Goal: Task Accomplishment & Management: Complete application form

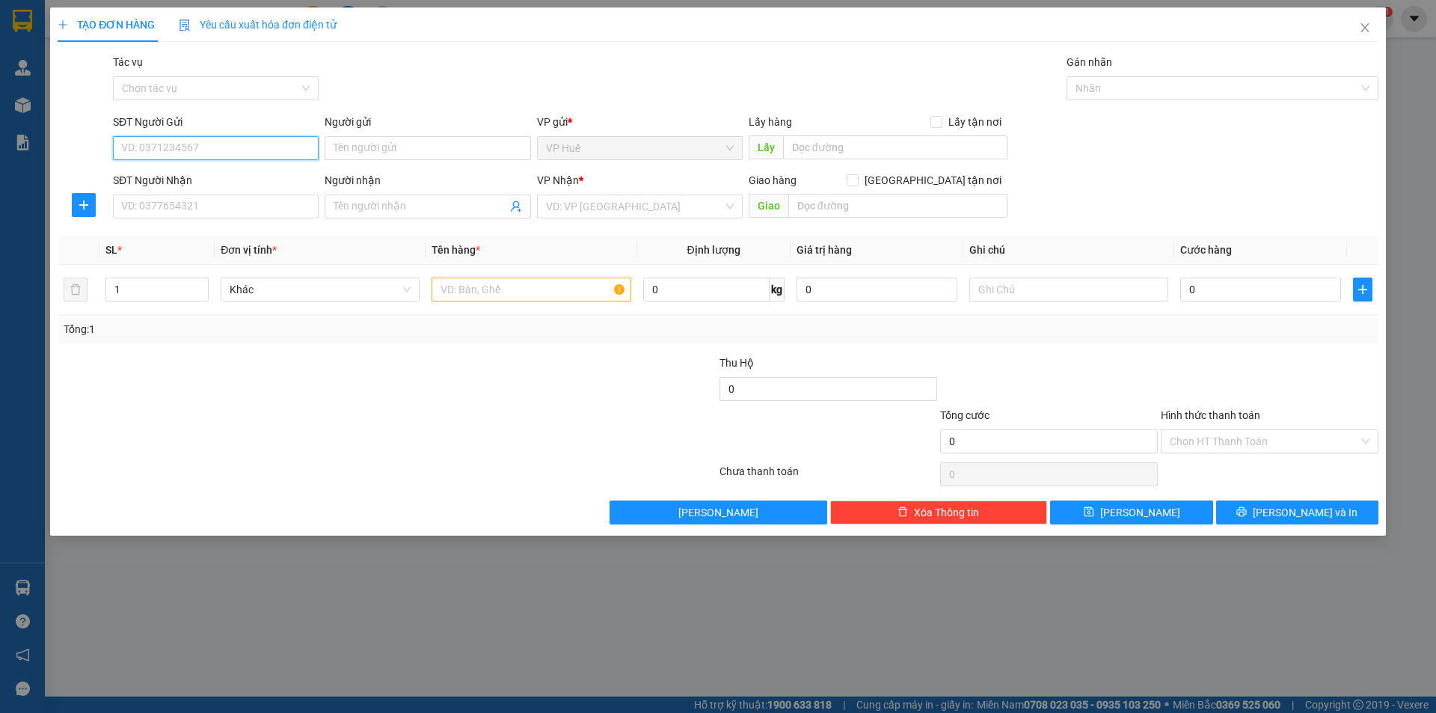
click at [266, 151] on input "SĐT Người Gửi" at bounding box center [216, 148] width 206 height 24
click at [273, 148] on input "SĐT Người Gửi" at bounding box center [216, 148] width 206 height 24
click at [269, 133] on div "SĐT Người Gửi" at bounding box center [216, 125] width 206 height 22
drag, startPoint x: 267, startPoint y: 136, endPoint x: 263, endPoint y: 143, distance: 7.7
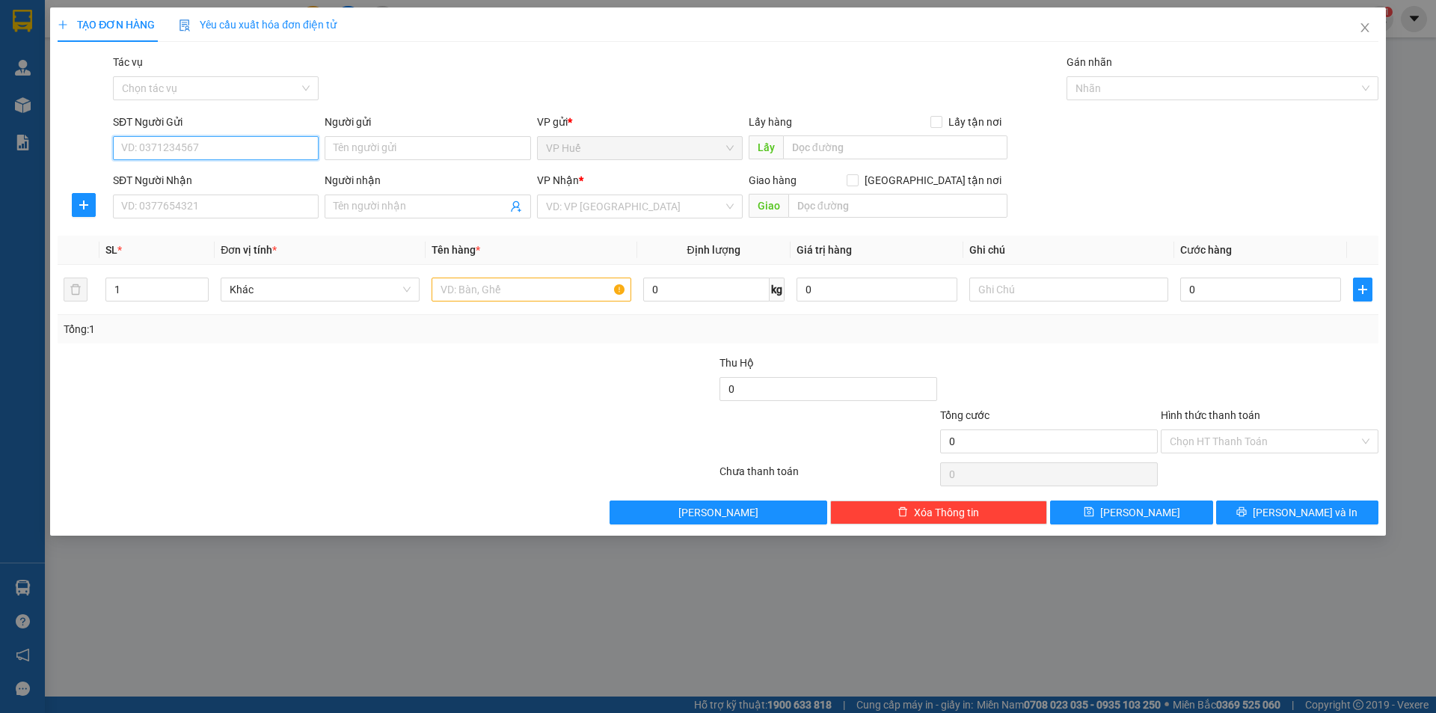
click at [266, 138] on input "SĐT Người Gửi" at bounding box center [216, 148] width 206 height 24
click at [270, 143] on input "SĐT Người Gửi" at bounding box center [216, 148] width 206 height 24
type input "0904095194"
click at [258, 177] on div "SĐT Người Nhận" at bounding box center [216, 180] width 206 height 16
click at [258, 194] on input "SĐT Người Nhận" at bounding box center [216, 206] width 206 height 24
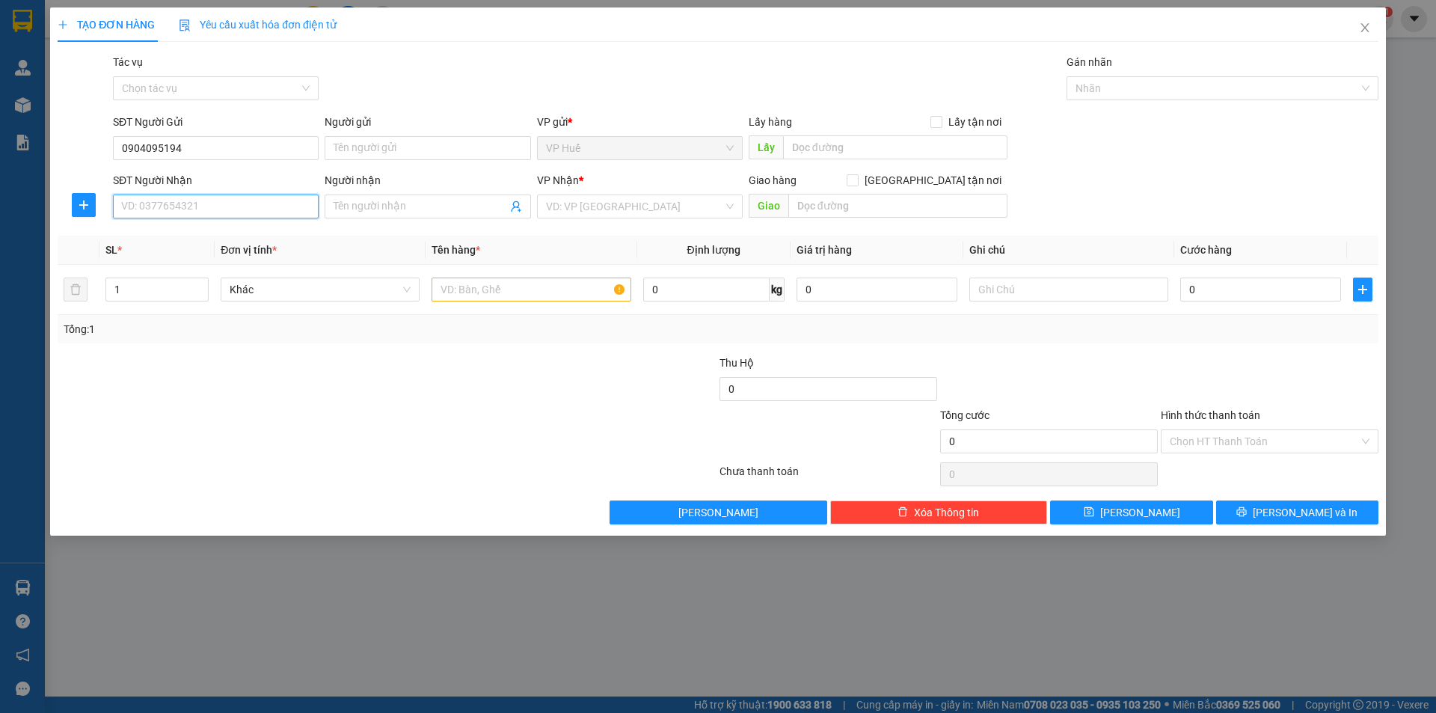
click at [280, 215] on input "SĐT Người Nhận" at bounding box center [216, 206] width 206 height 24
type input "0855377534"
click at [1103, 277] on div at bounding box center [1068, 289] width 199 height 30
click at [390, 218] on div "Người nhận Tên người nhận" at bounding box center [428, 198] width 206 height 52
click at [405, 200] on input "Người nhận" at bounding box center [420, 206] width 173 height 16
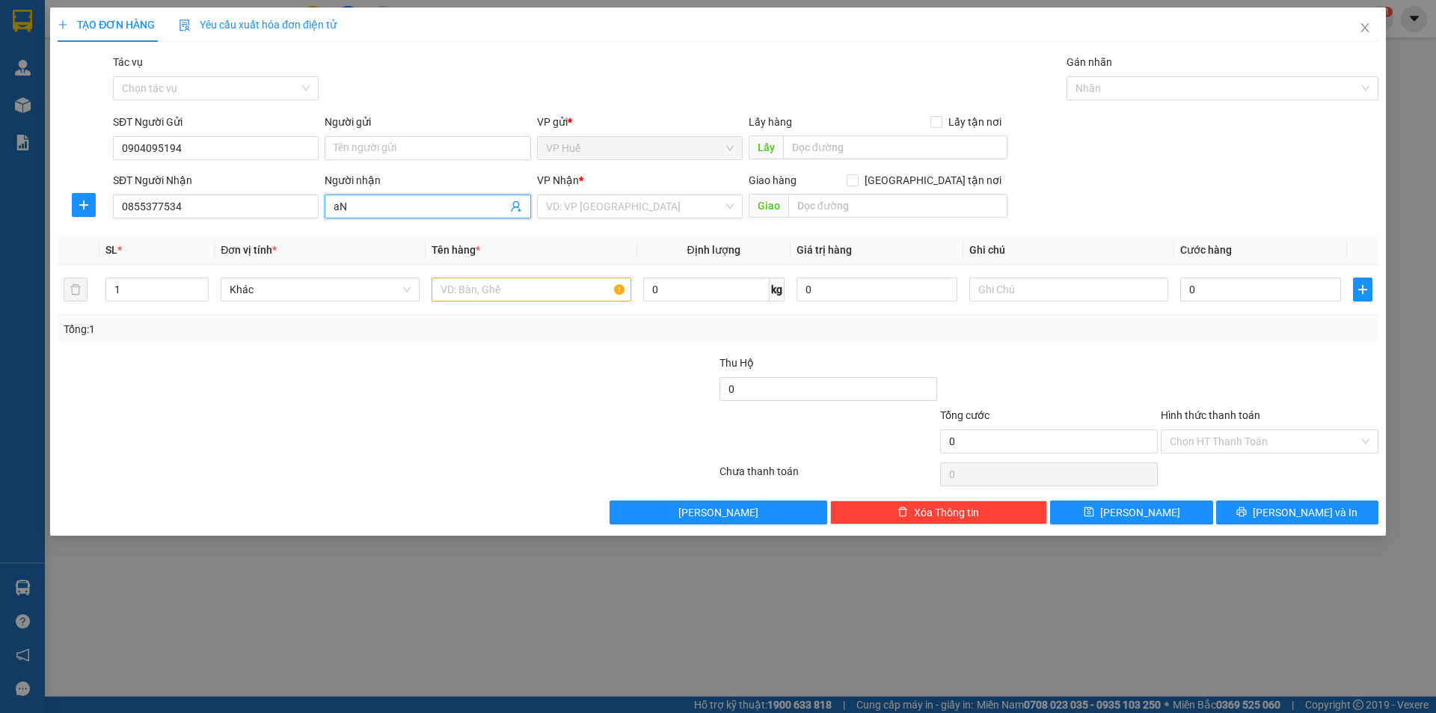
type input "a"
type input "[PERSON_NAME]"
click at [849, 216] on input "text" at bounding box center [897, 206] width 219 height 24
type input "Coopmart [GEOGRAPHIC_DATA]. VT"
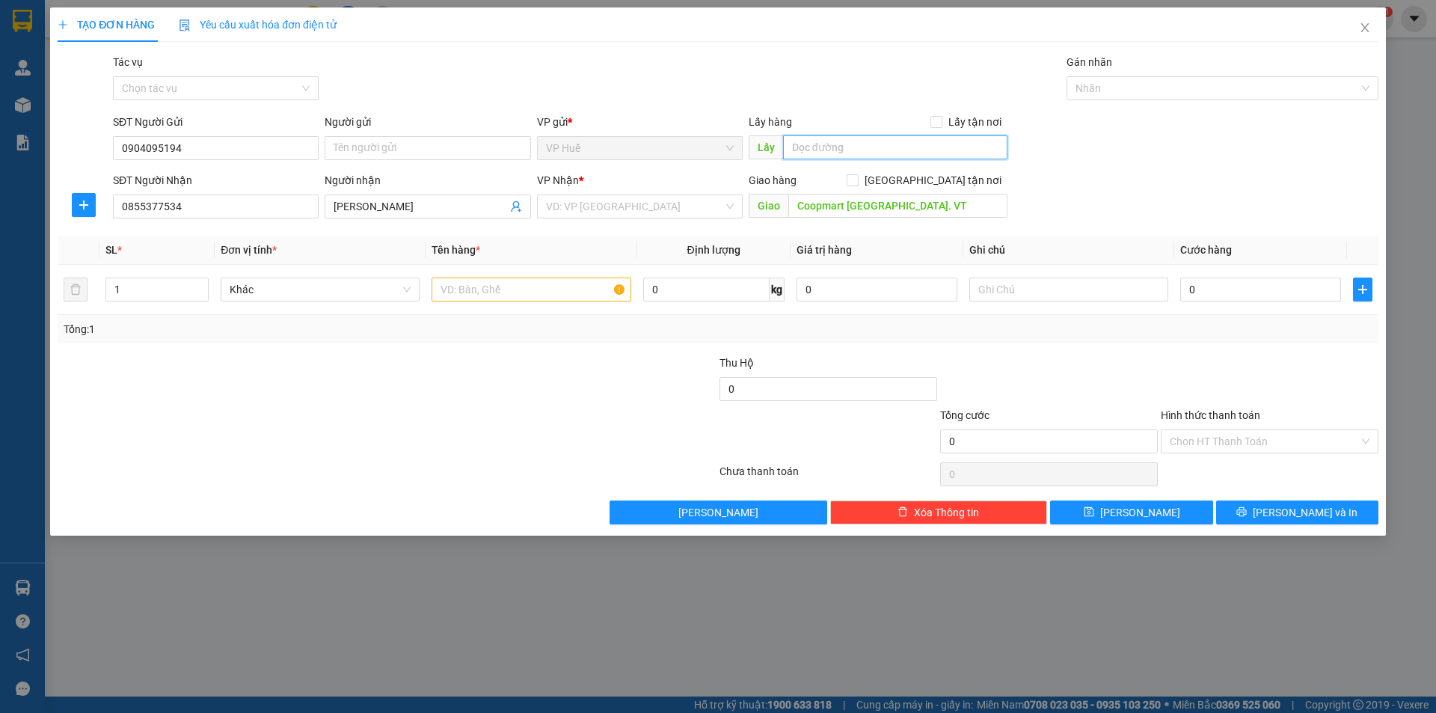
click at [894, 151] on input "text" at bounding box center [895, 147] width 224 height 24
click at [912, 135] on input "text" at bounding box center [895, 147] width 224 height 24
type input "VP HUẾ"
click at [580, 284] on input "text" at bounding box center [531, 289] width 199 height 24
type input "1"
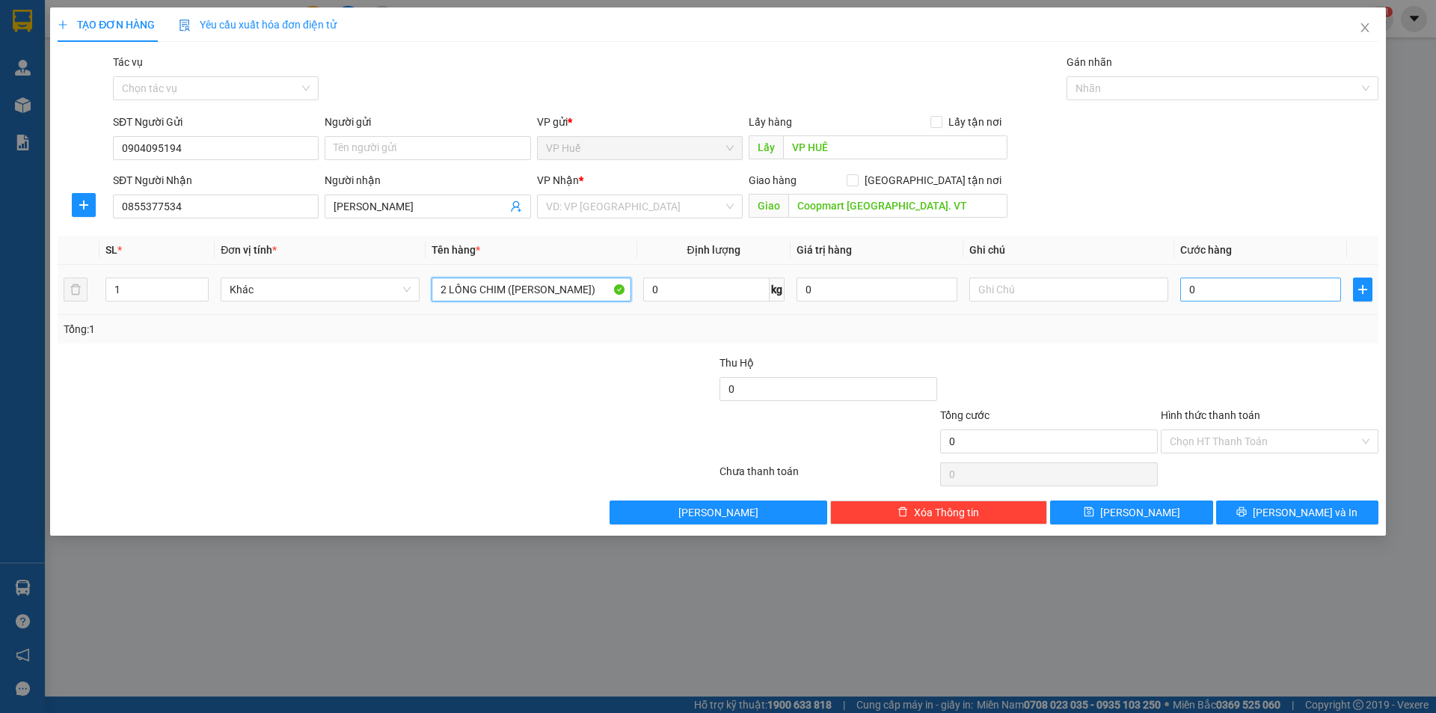
type input "2 LỒNG CHIM ([PERSON_NAME])"
click at [1263, 289] on input "0" at bounding box center [1260, 289] width 161 height 24
type input "4"
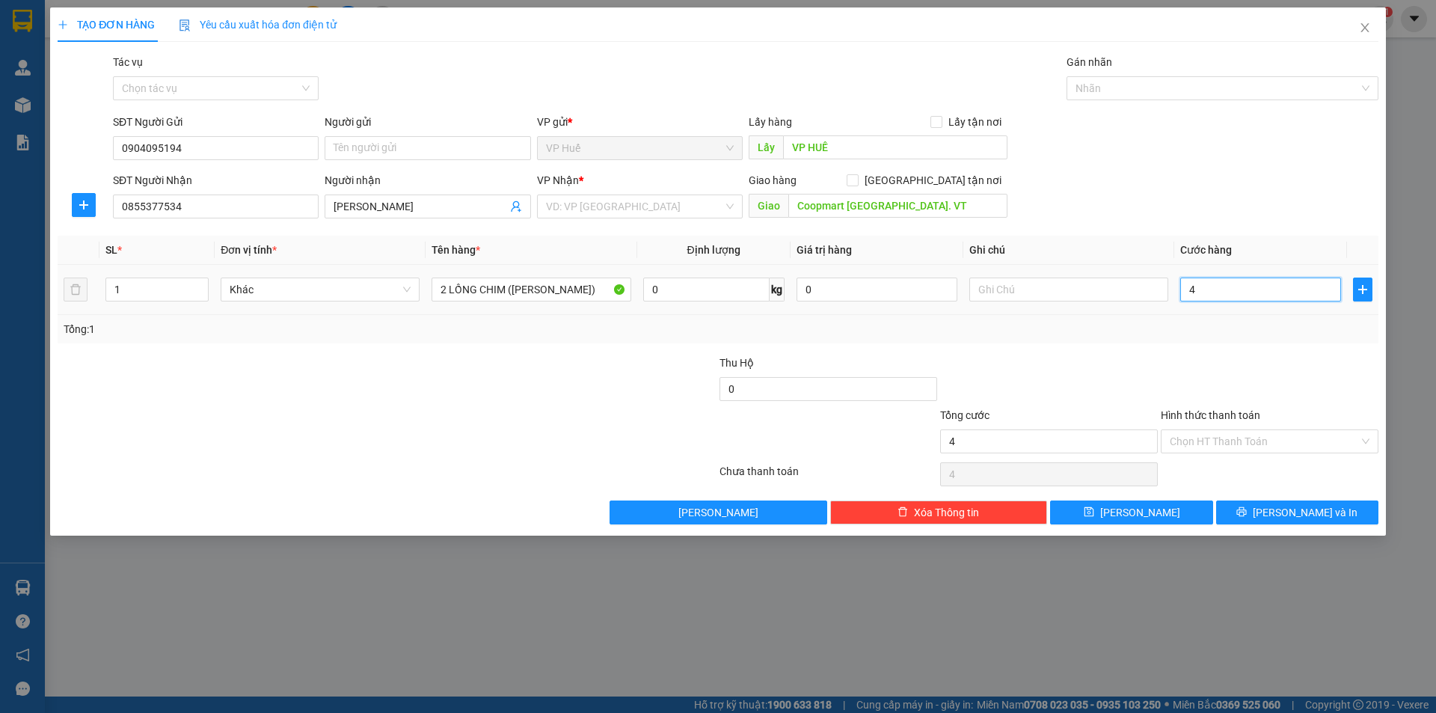
type input "40"
type input "400"
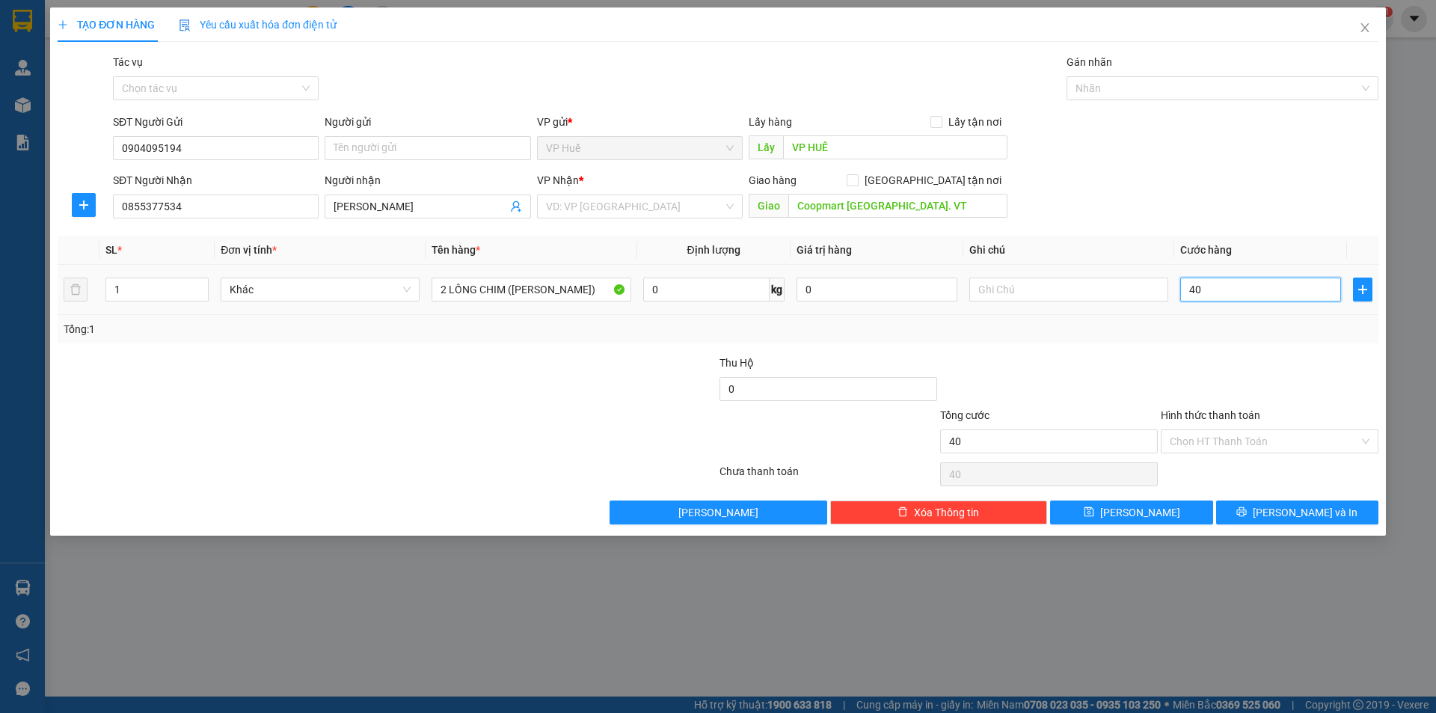
type input "400"
type input "4.000"
type input "40.000"
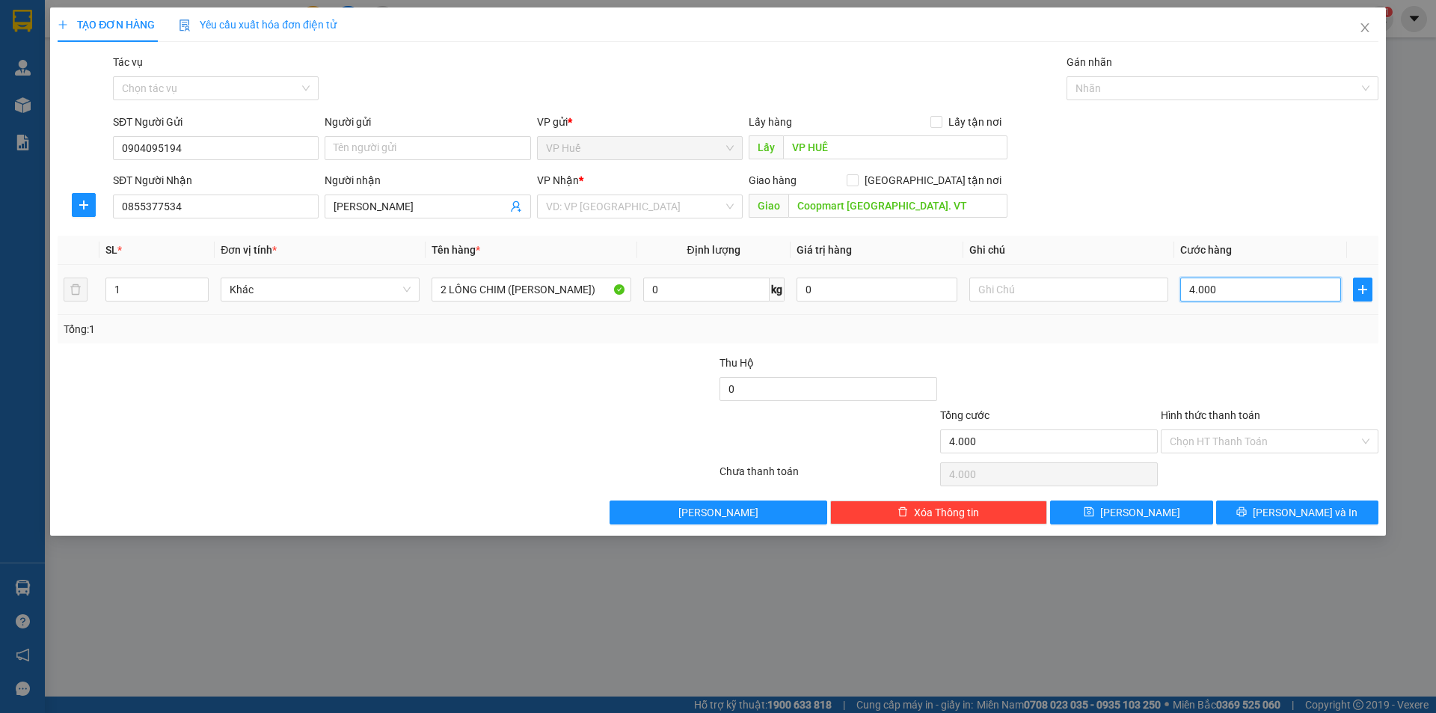
type input "40.000"
type input "400.000"
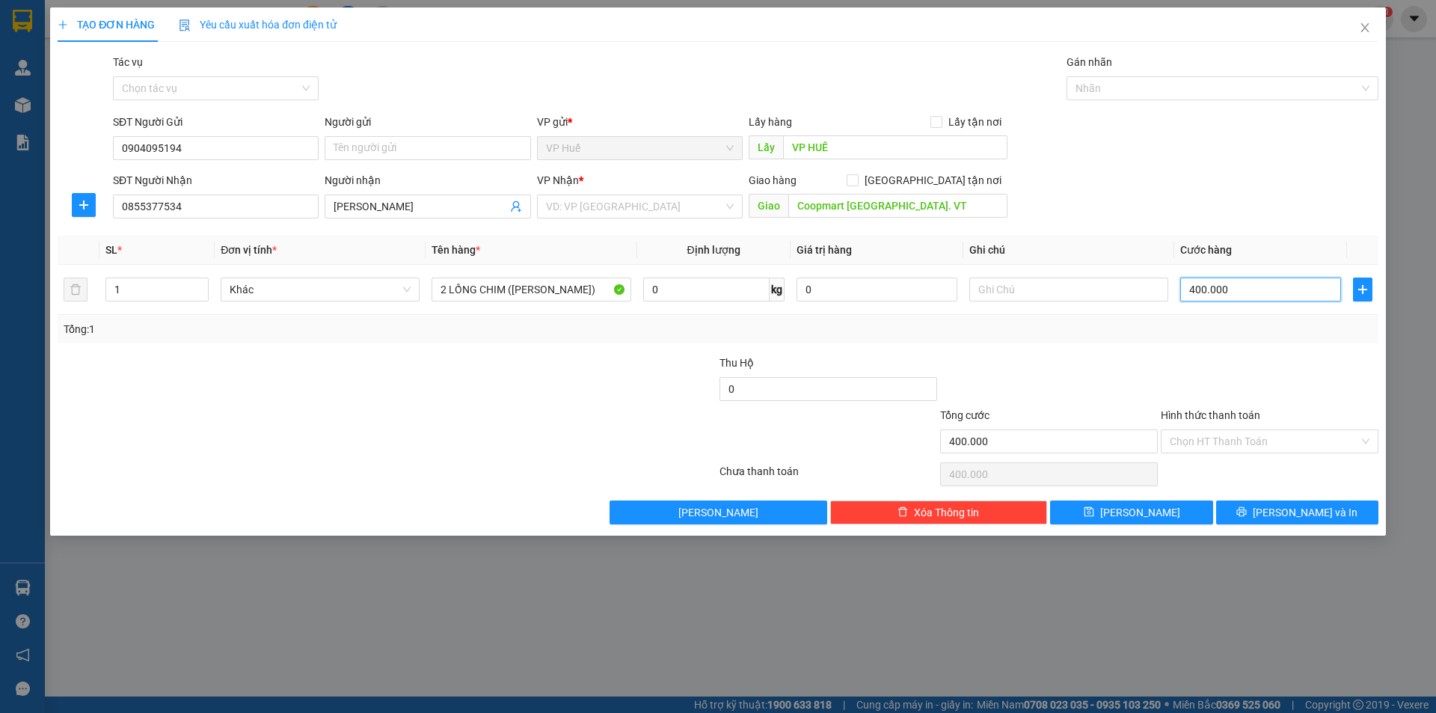
type input "400.000"
click at [1251, 195] on div "SĐT Người Nhận 0855377534 Người nhận Anh Phương VP Nhận * VD: VP [GEOGRAPHIC_DA…" at bounding box center [745, 198] width 1271 height 52
click at [636, 215] on input "search" at bounding box center [634, 206] width 177 height 22
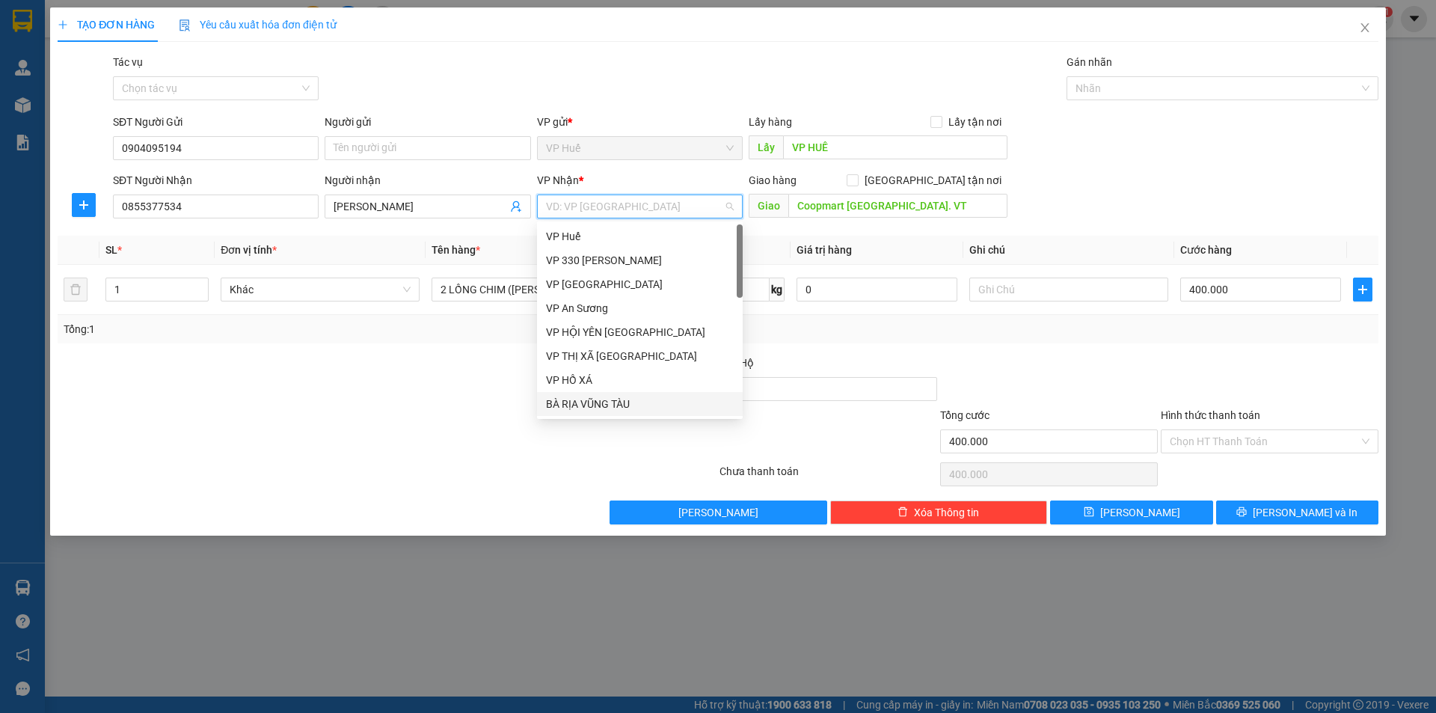
click at [639, 406] on div "BÀ RỊA VŨNG TÀU" at bounding box center [640, 404] width 188 height 16
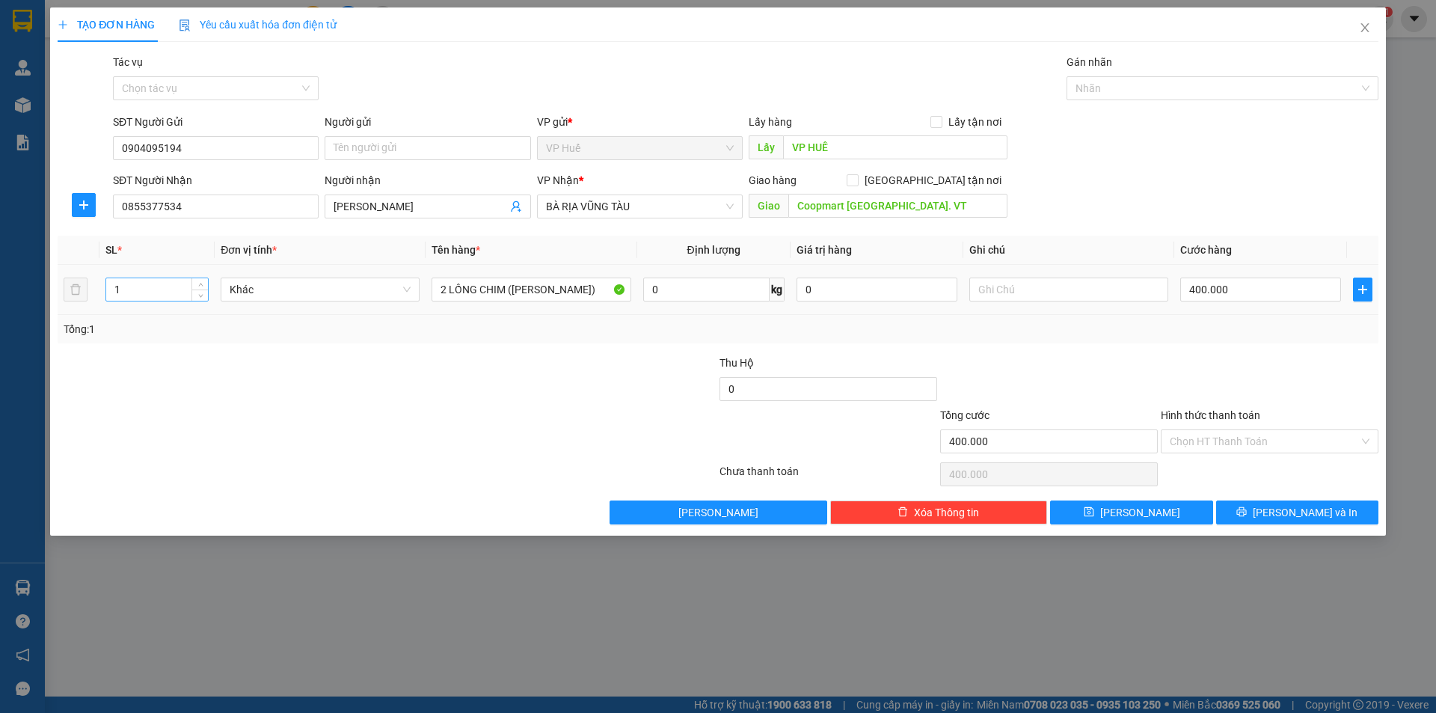
drag, startPoint x: 117, startPoint y: 259, endPoint x: 125, endPoint y: 286, distance: 28.9
click at [116, 259] on th "SL *" at bounding box center [156, 250] width 115 height 29
drag, startPoint x: 129, startPoint y: 298, endPoint x: 105, endPoint y: 297, distance: 24.0
click at [105, 297] on div "1" at bounding box center [156, 289] width 103 height 24
type input "2"
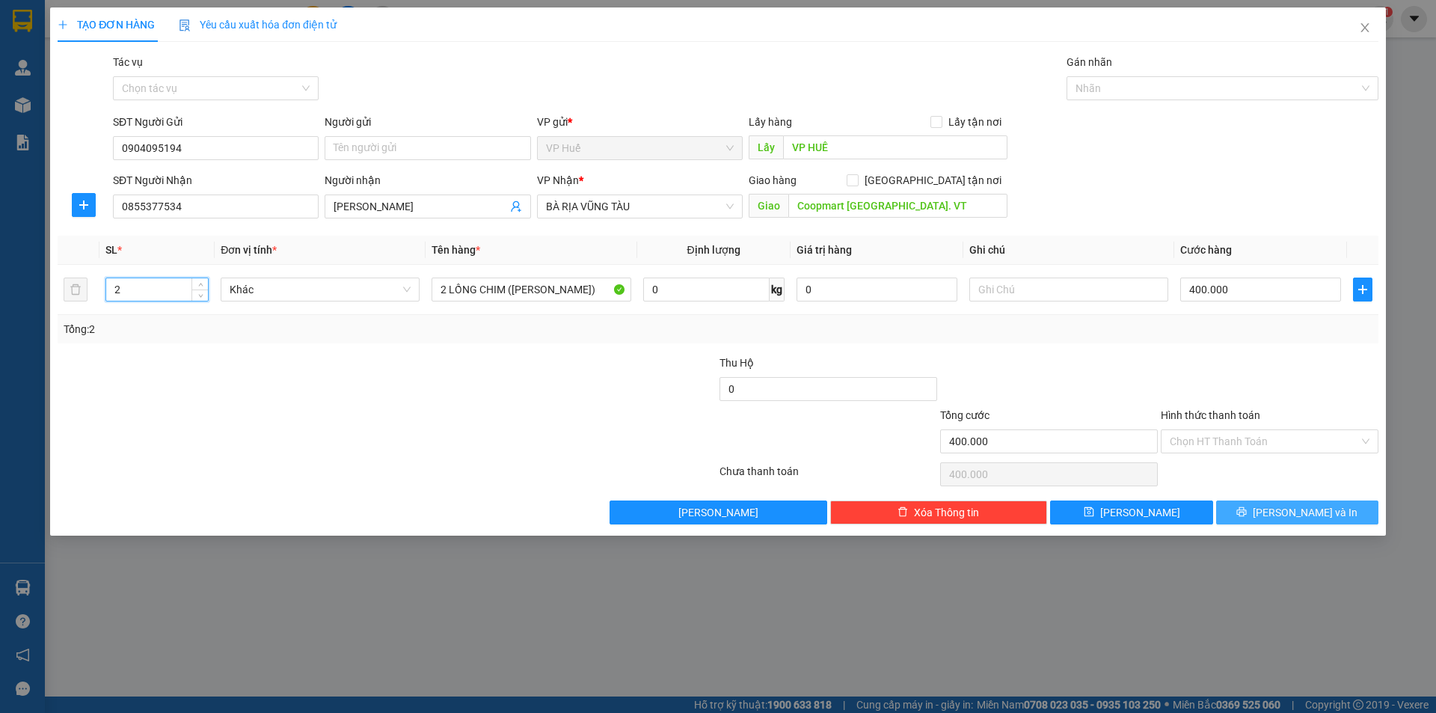
click at [1353, 510] on button "[PERSON_NAME] và In" at bounding box center [1297, 512] width 162 height 24
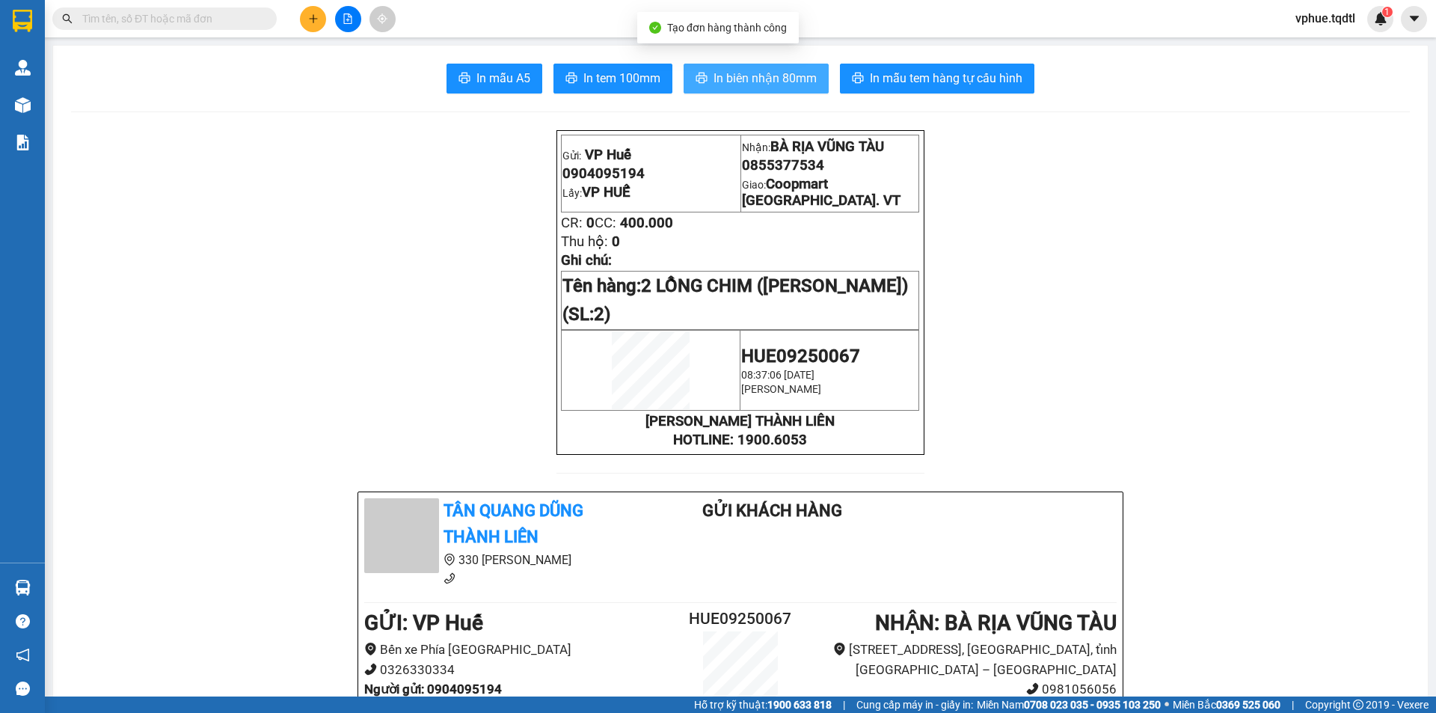
click at [810, 86] on span "In biên nhận 80mm" at bounding box center [765, 78] width 103 height 19
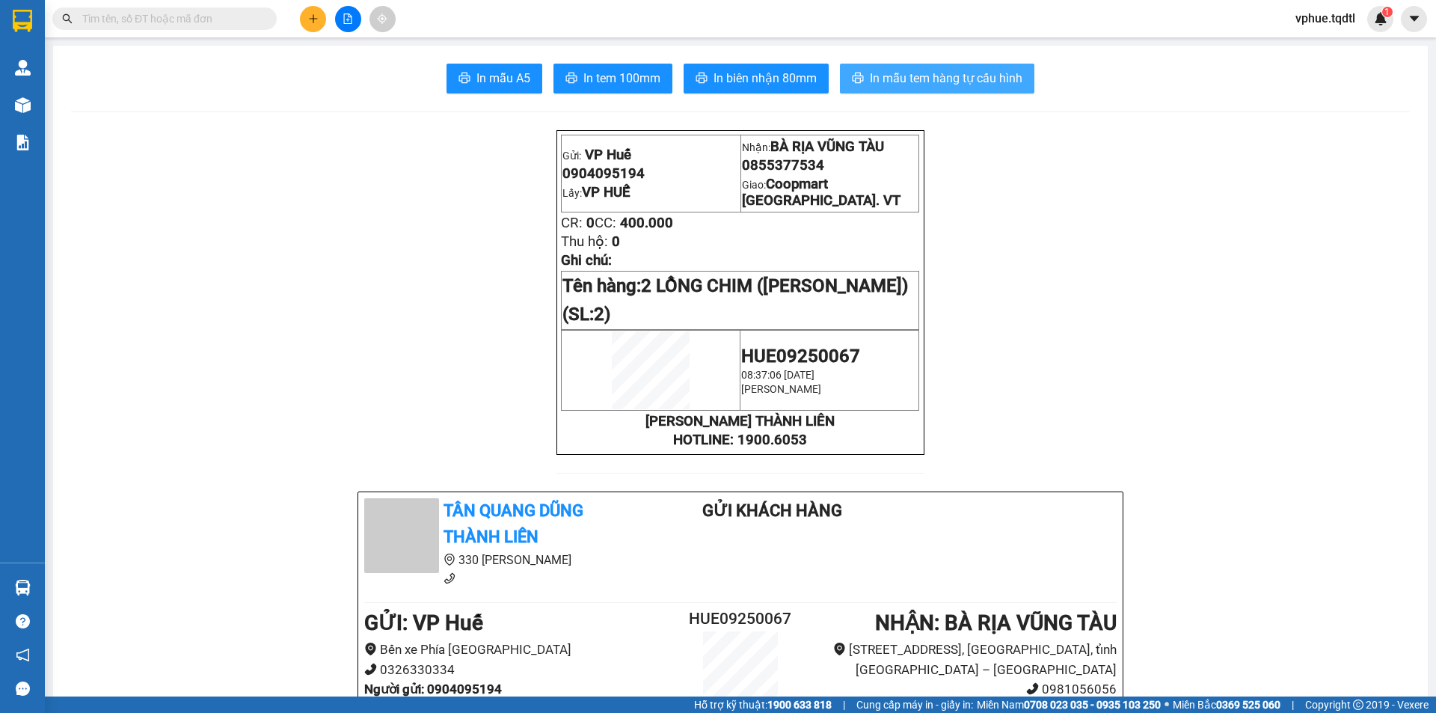
click at [967, 73] on span "In mẫu tem hàng tự cấu hình" at bounding box center [946, 78] width 153 height 19
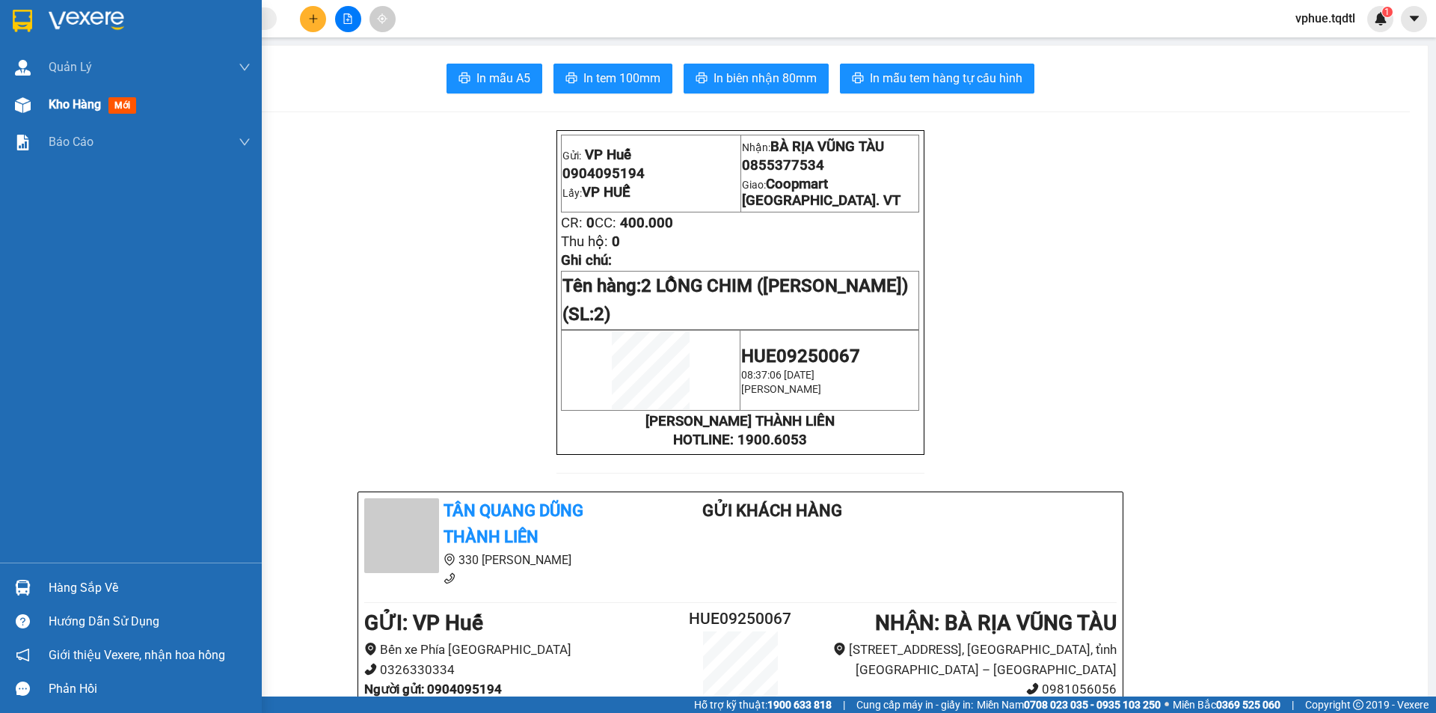
click at [82, 97] on span "Kho hàng" at bounding box center [75, 104] width 52 height 14
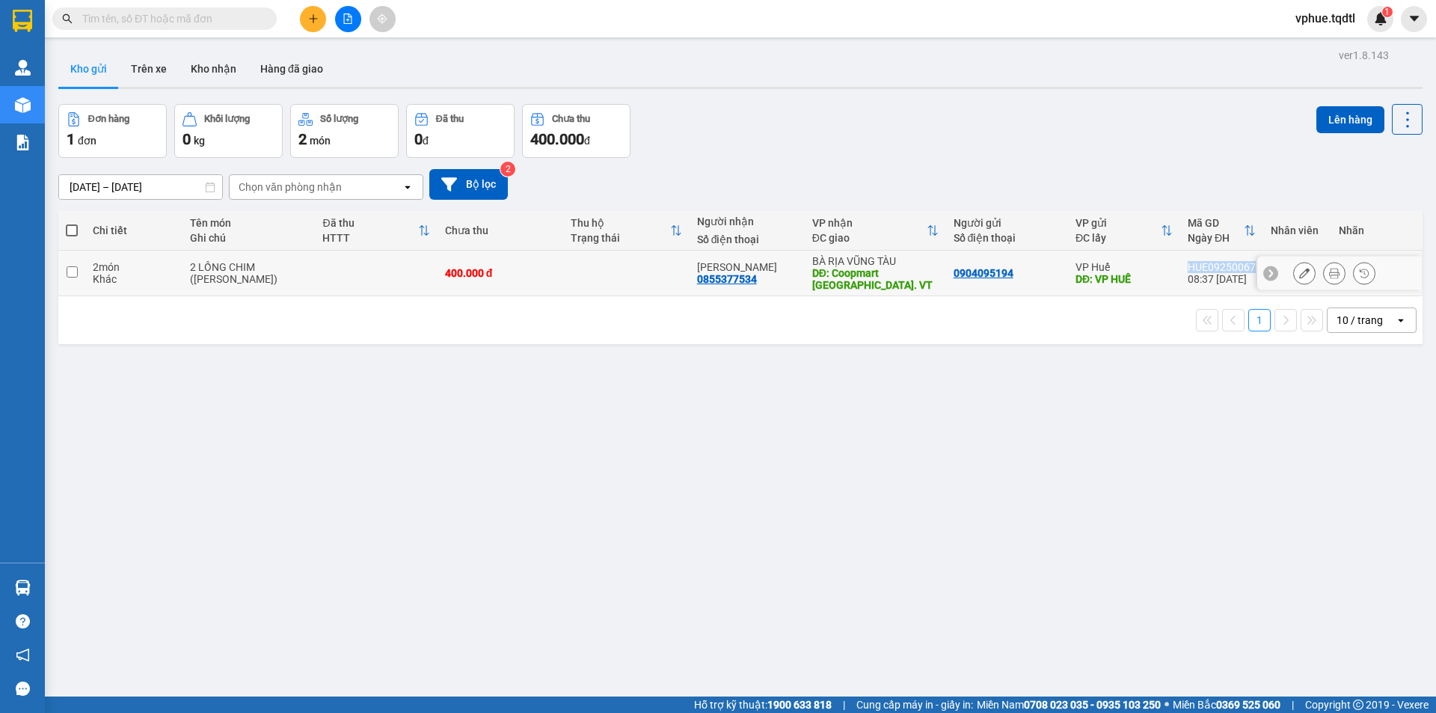
drag, startPoint x: 1175, startPoint y: 265, endPoint x: 1245, endPoint y: 267, distance: 70.3
click at [1245, 267] on td "HUE09250067 08:37 [DATE]" at bounding box center [1221, 274] width 83 height 46
checkbox input "true"
copy div "HUE09250067"
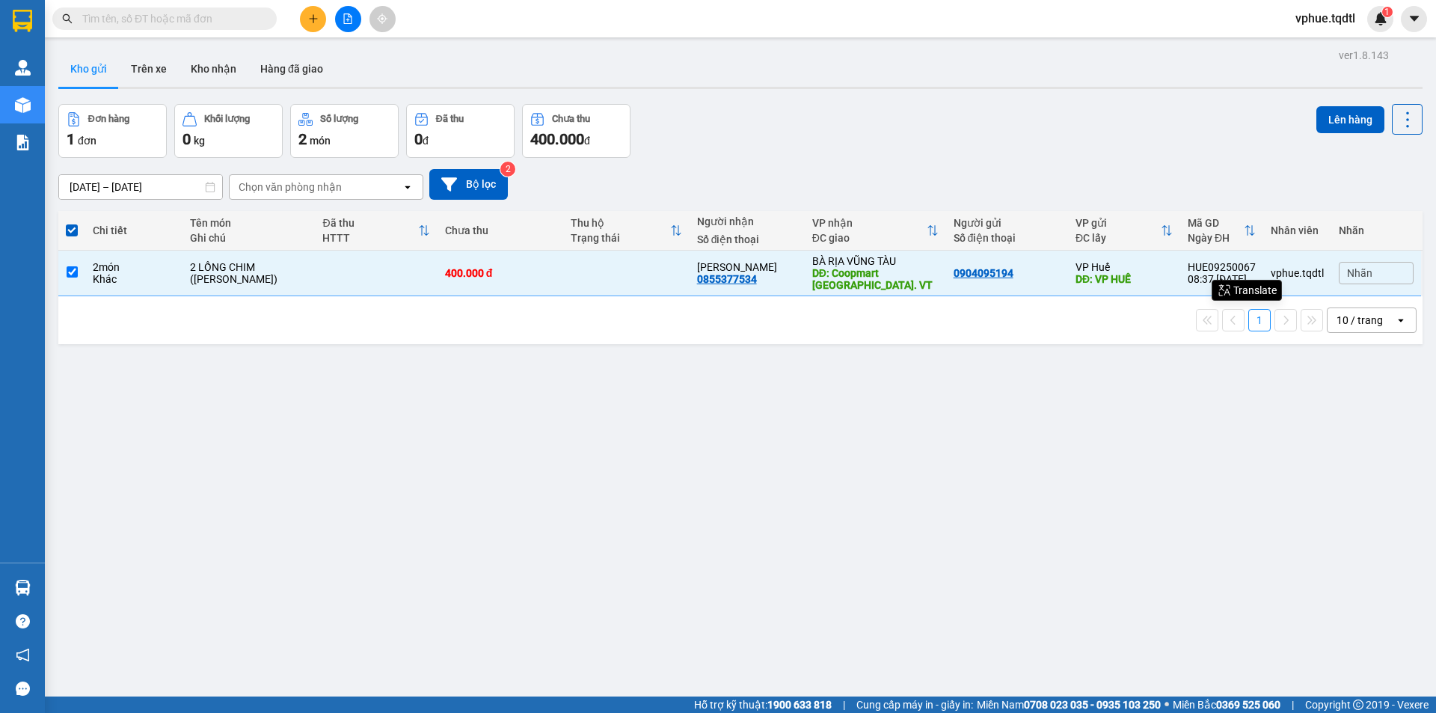
click at [1126, 484] on div "ver 1.8.143 Kho gửi Trên xe Kho nhận Hàng đã giao Đơn hàng 1 đơn Khối lượng 0 k…" at bounding box center [740, 401] width 1376 height 713
click at [480, 535] on div "ver 1.8.143 Kho gửi Trên xe Kho nhận Hàng đã giao Đơn hàng 1 đơn Khối lượng 0 k…" at bounding box center [740, 401] width 1376 height 713
